Goal: Find specific page/section: Find specific page/section

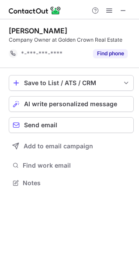
scroll to position [4, 4]
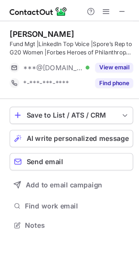
scroll to position [198, 139]
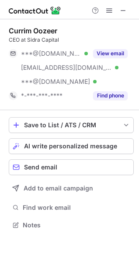
scroll to position [218, 139]
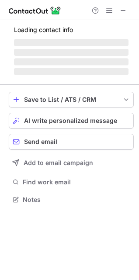
scroll to position [212, 139]
